Goal: Book appointment/travel/reservation

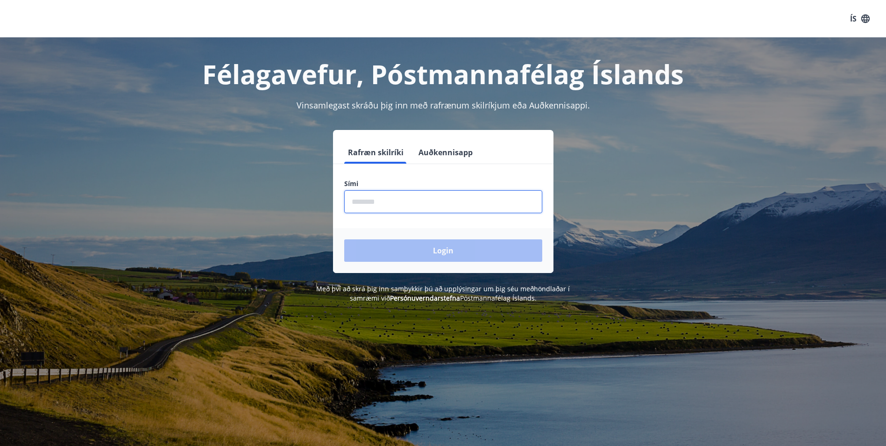
click at [378, 202] on input "phone" at bounding box center [443, 201] width 198 height 23
type input "********"
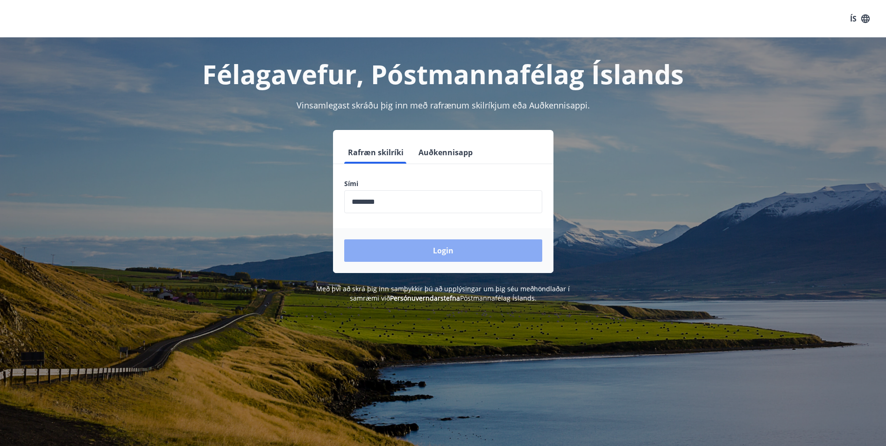
click at [395, 250] on button "Login" at bounding box center [443, 250] width 198 height 22
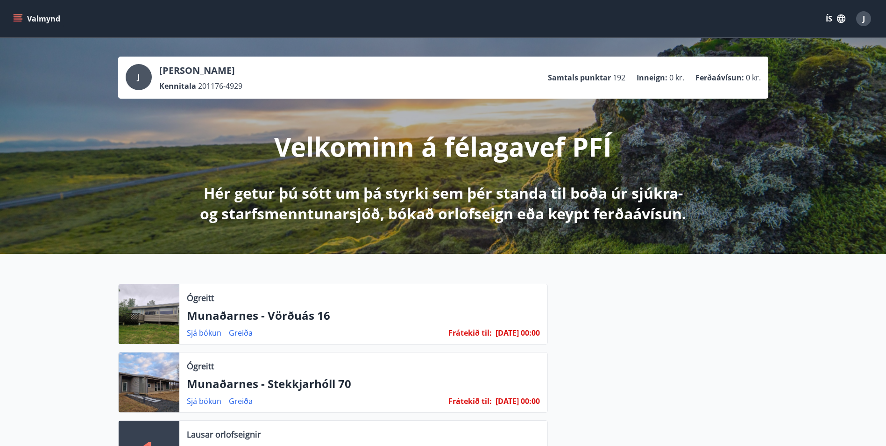
click at [11, 17] on button "Valmynd" at bounding box center [37, 18] width 53 height 17
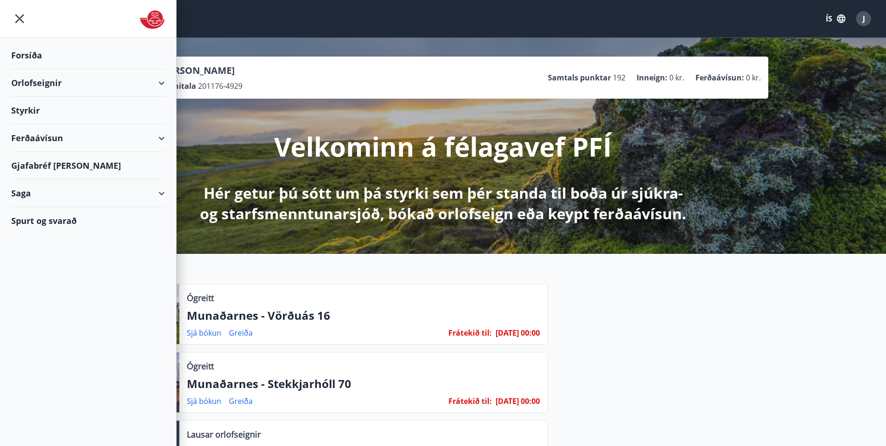
click at [56, 80] on div "Orlofseignir" at bounding box center [88, 83] width 154 height 28
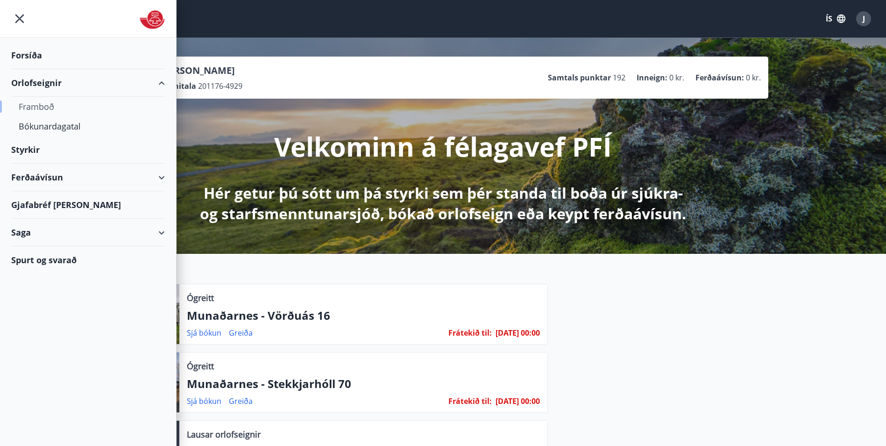
click at [53, 104] on div "Framboð" at bounding box center [88, 107] width 139 height 20
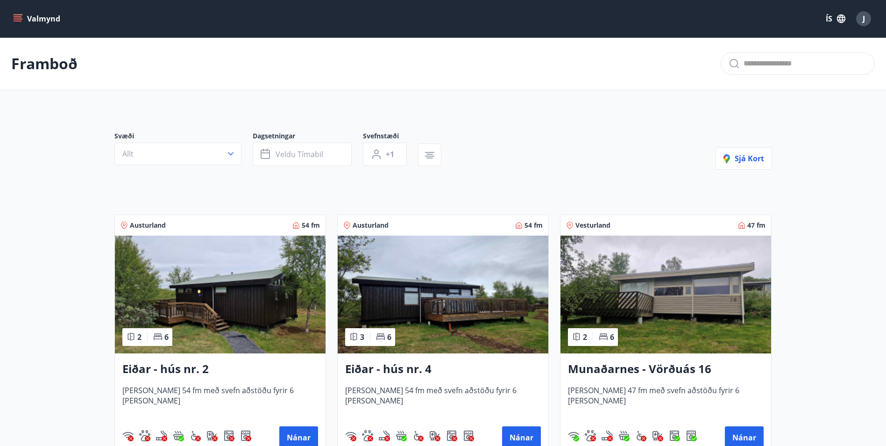
click at [14, 14] on icon "menu" at bounding box center [17, 18] width 9 height 9
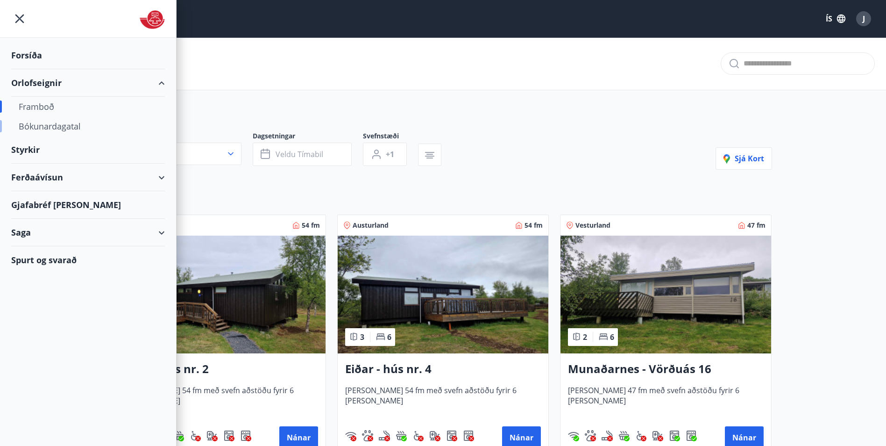
click at [32, 127] on div "Bókunardagatal" at bounding box center [88, 126] width 139 height 20
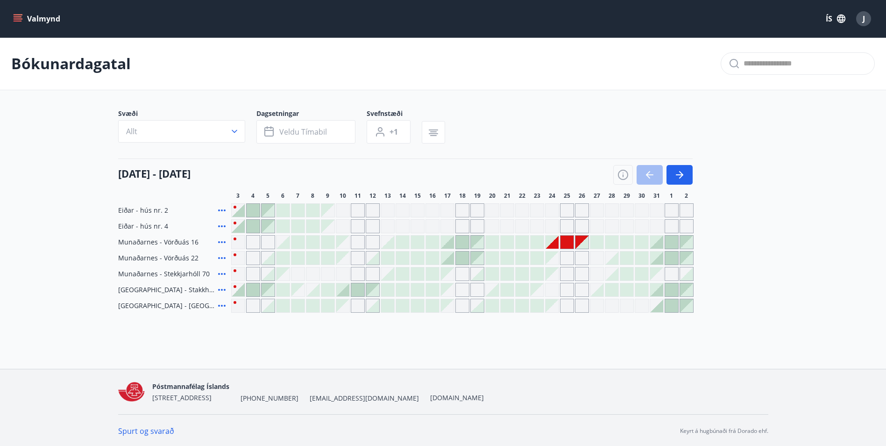
click at [566, 242] on div at bounding box center [567, 242] width 13 height 13
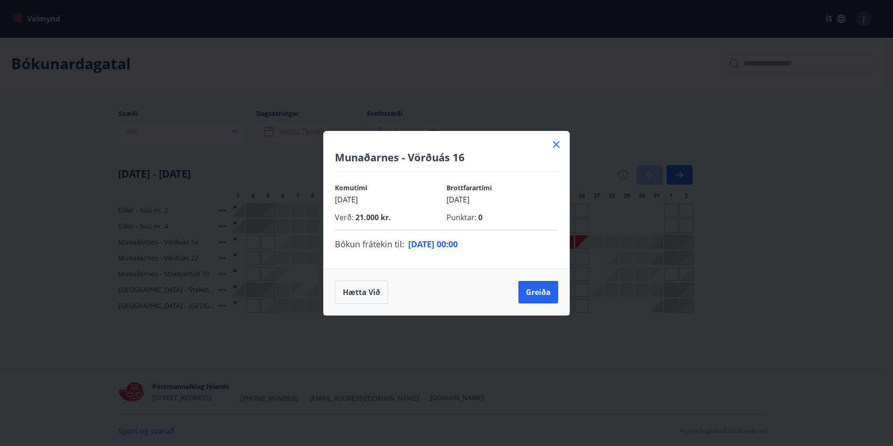
click at [552, 142] on icon at bounding box center [556, 144] width 11 height 11
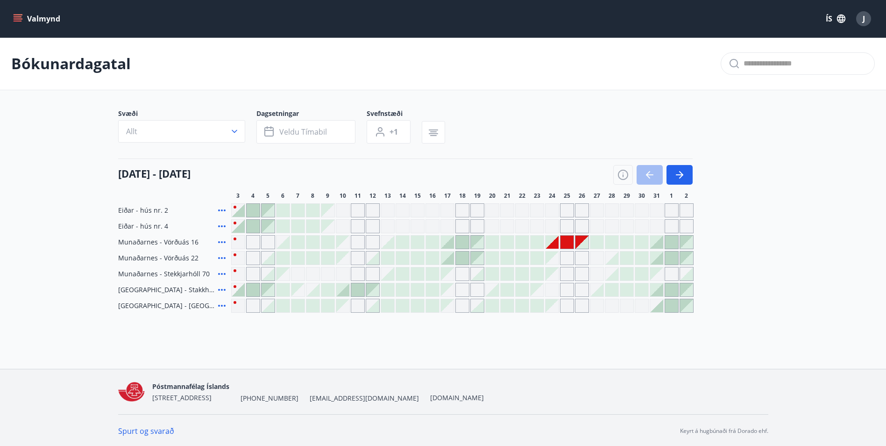
click at [461, 303] on div "Gráir dagar eru ekki bókanlegir" at bounding box center [463, 306] width 14 height 14
click at [482, 321] on div "Bókunardagatal Svæði Allt Dagsetningar Veldu tímabil Svefnstæði +1 03 október -…" at bounding box center [443, 193] width 886 height 313
click at [461, 254] on div at bounding box center [462, 257] width 13 height 13
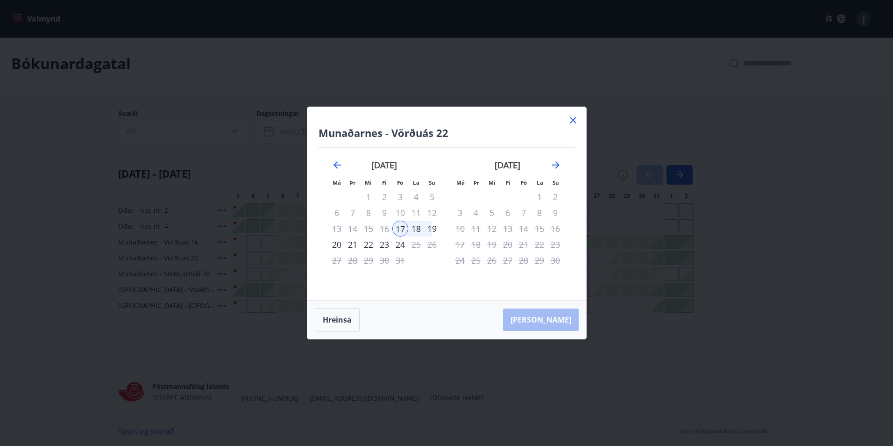
click at [573, 119] on icon at bounding box center [573, 119] width 11 height 11
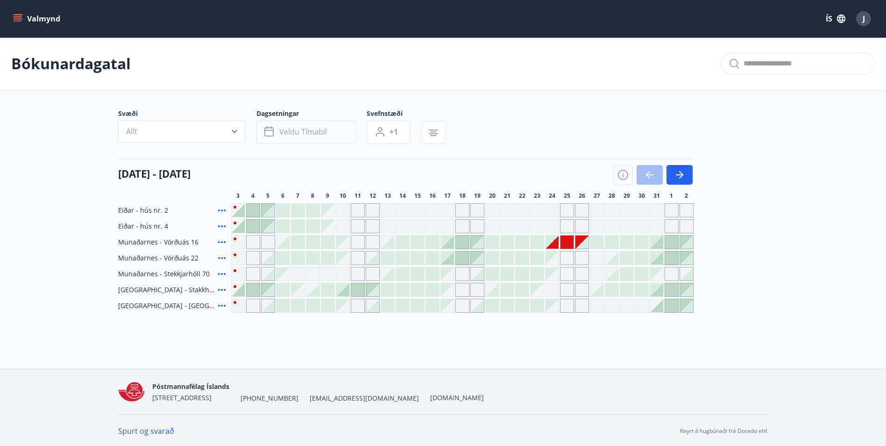
click at [324, 130] on span "Veldu tímabil" at bounding box center [303, 132] width 48 height 10
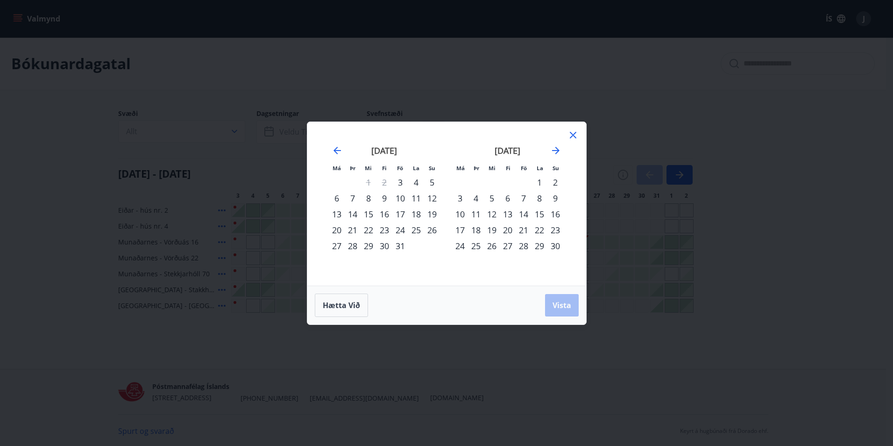
click at [401, 216] on div "17" at bounding box center [401, 214] width 16 height 16
click at [434, 213] on div "19" at bounding box center [432, 214] width 16 height 16
click at [559, 311] on button "Vista" at bounding box center [562, 305] width 34 height 22
